Goal: Task Accomplishment & Management: Manage account settings

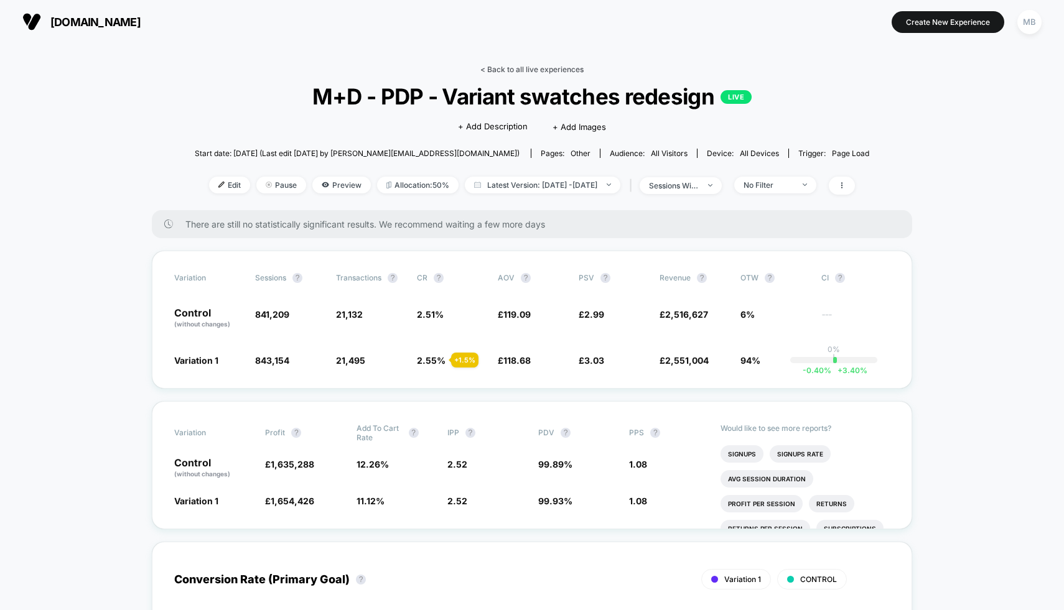
click at [509, 73] on link "< Back to all live experiences" at bounding box center [531, 69] width 103 height 9
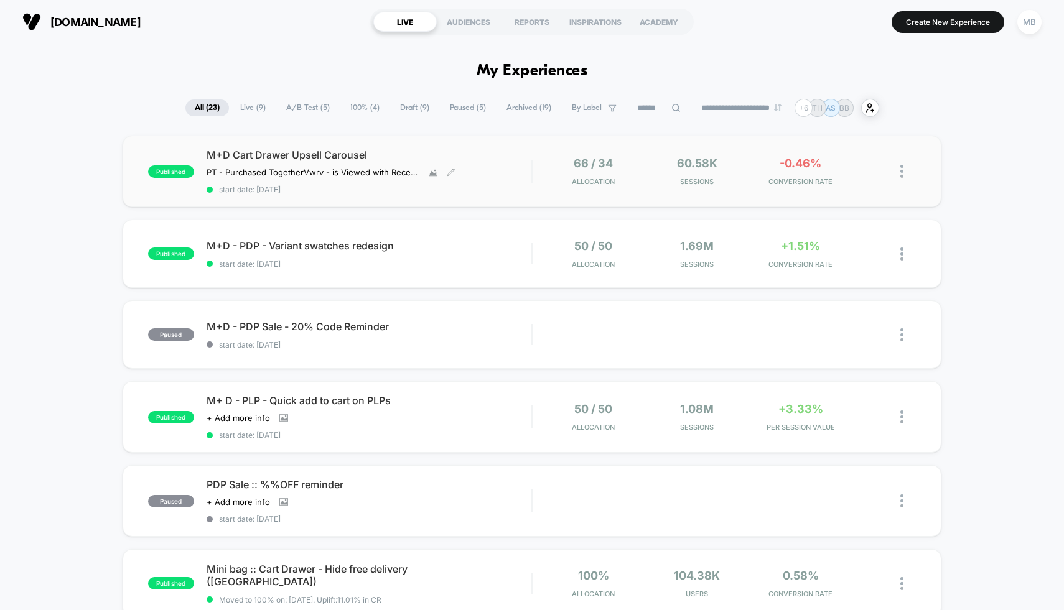
click at [523, 162] on div "M+D Cart Drawer Upsell Carousel PT - Purchased Together Vwrv - is Viewed with R…" at bounding box center [369, 171] width 325 height 45
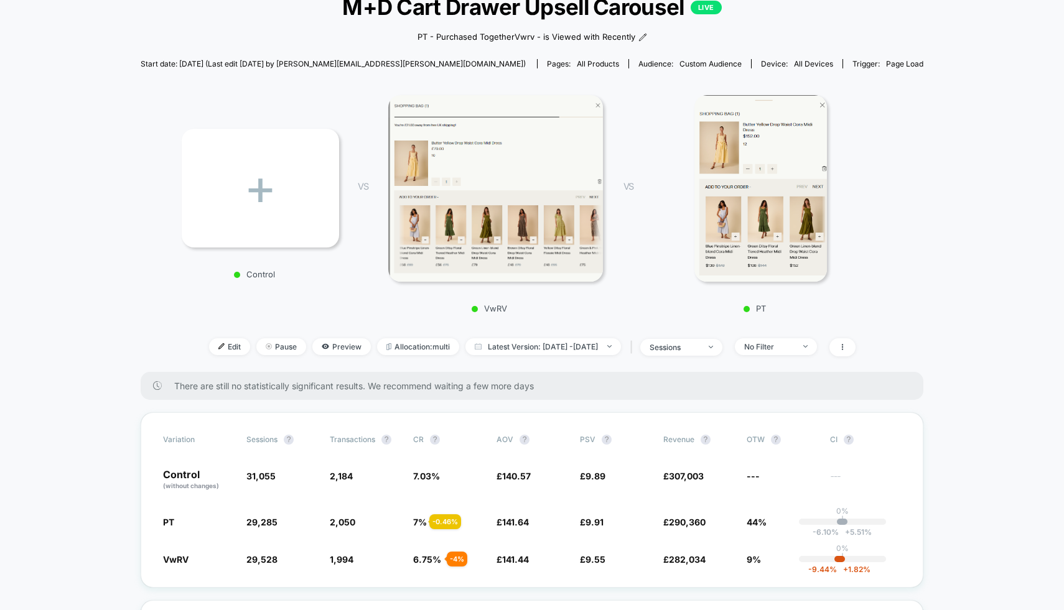
scroll to position [282, 0]
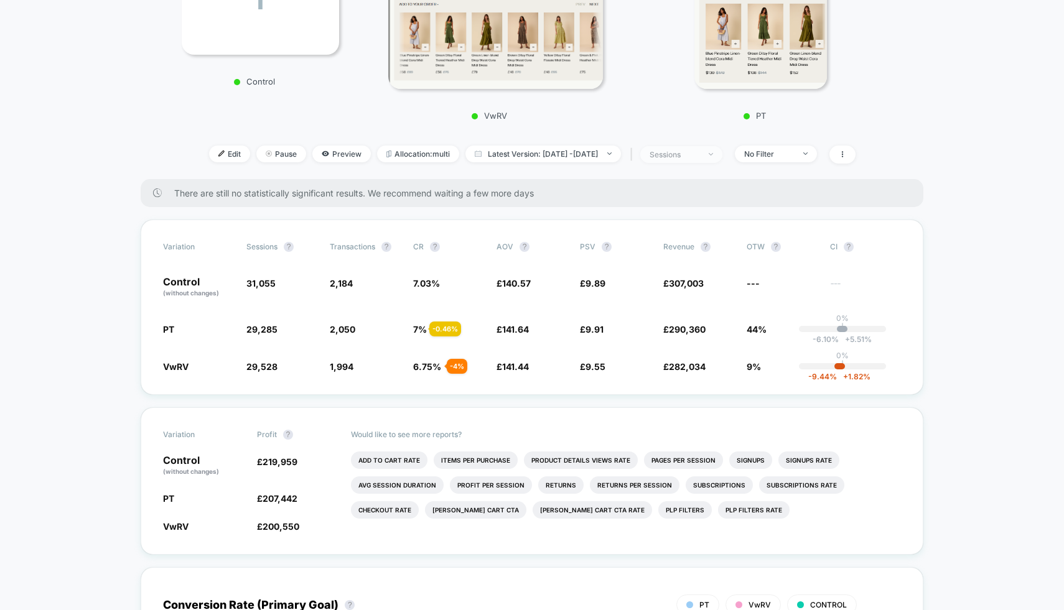
click at [699, 150] on div "sessions" at bounding box center [675, 154] width 50 height 9
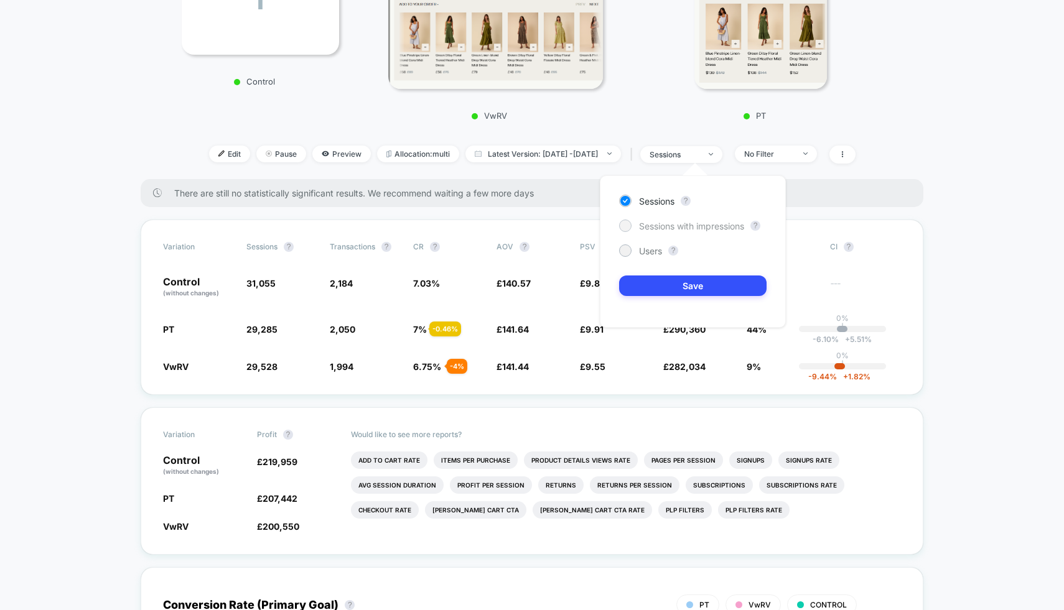
click at [713, 223] on span "Sessions with impressions" at bounding box center [691, 226] width 105 height 11
click at [702, 291] on button "Save" at bounding box center [692, 286] width 147 height 21
